Goal: Find specific page/section: Find specific page/section

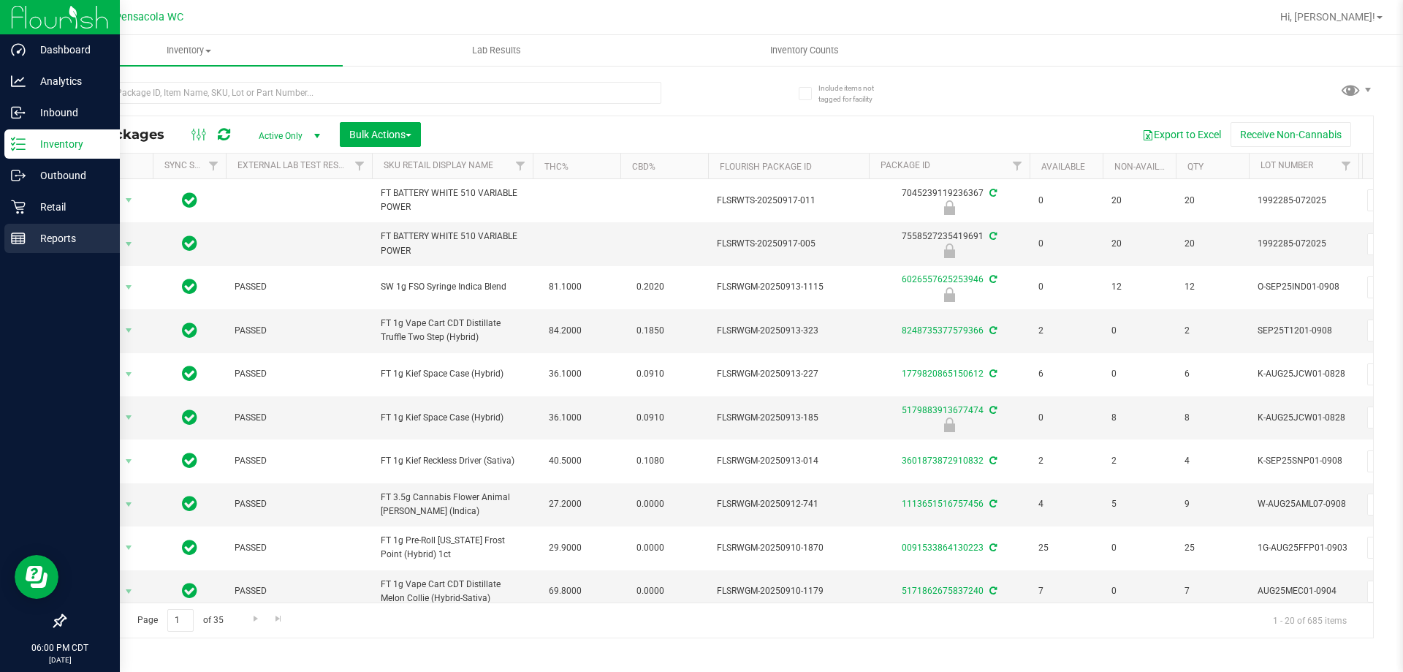
click at [26, 246] on p "Reports" at bounding box center [70, 238] width 88 height 18
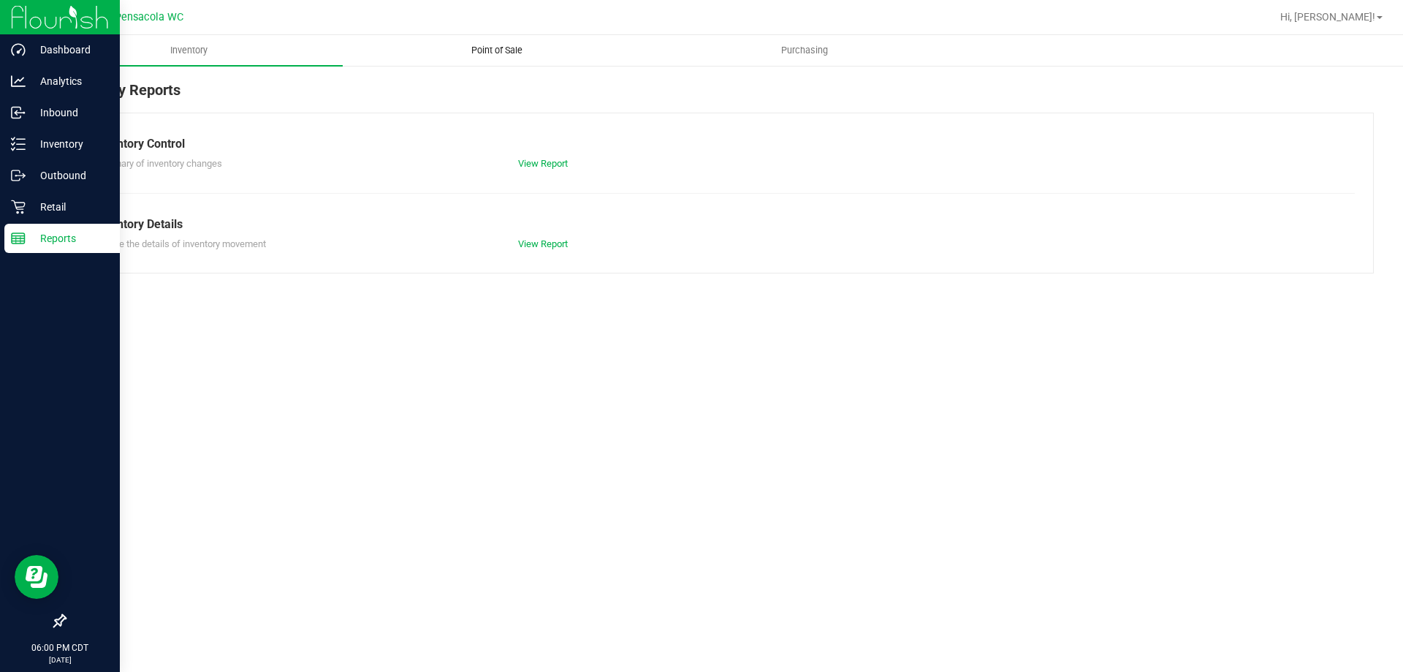
click at [498, 39] on uib-tab-heading "Point of Sale" at bounding box center [496, 50] width 306 height 29
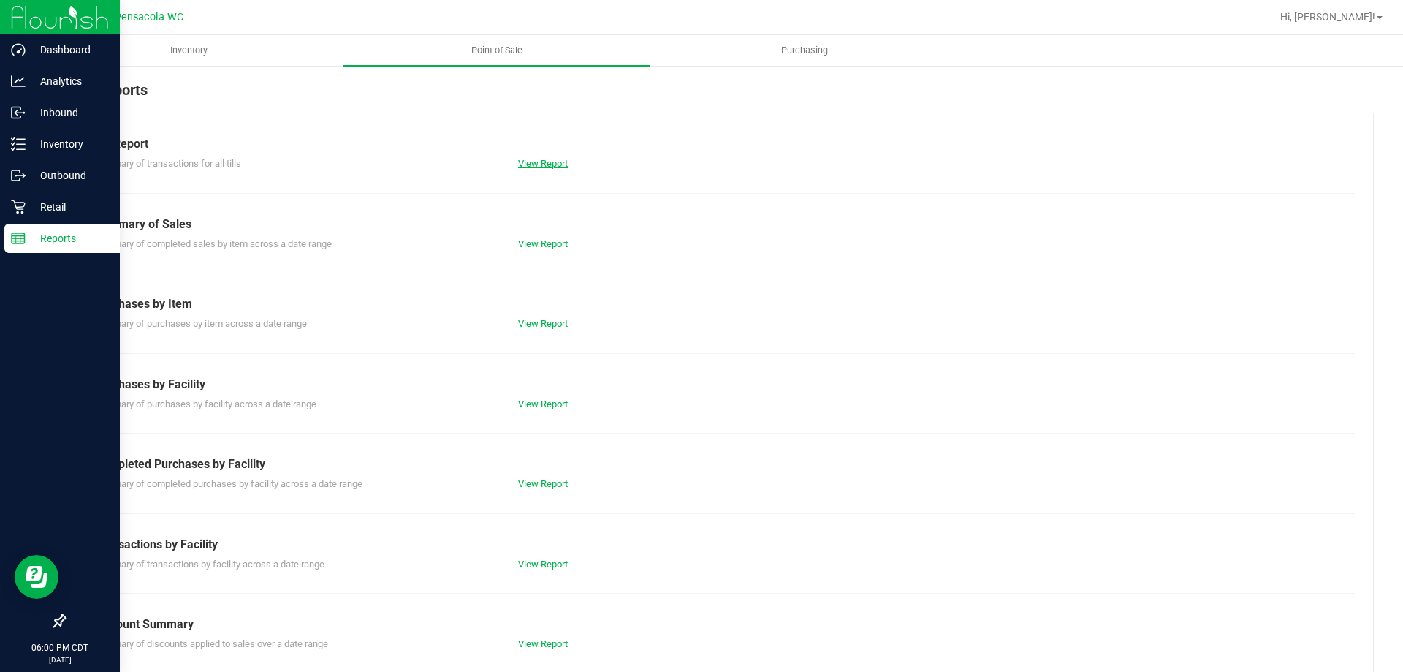
click at [549, 161] on link "View Report" at bounding box center [543, 163] width 50 height 11
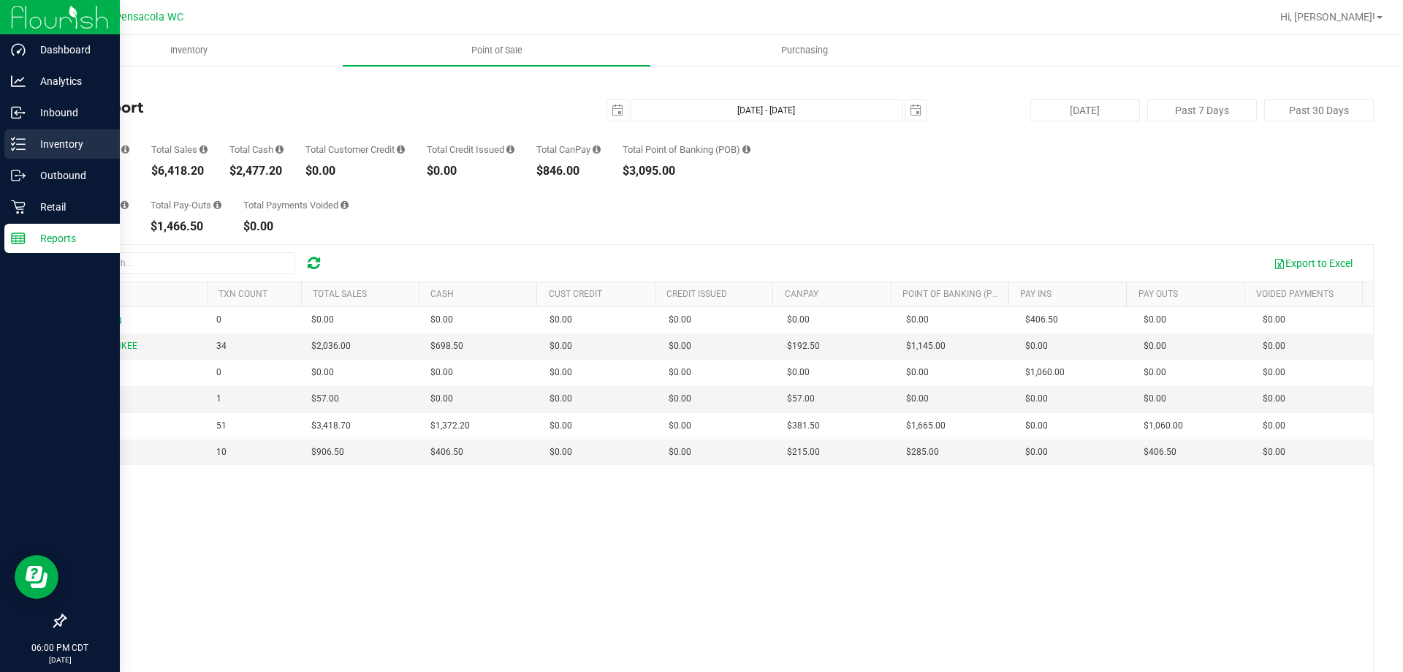
click at [21, 143] on icon at bounding box center [18, 144] width 15 height 15
